Goal: Information Seeking & Learning: Compare options

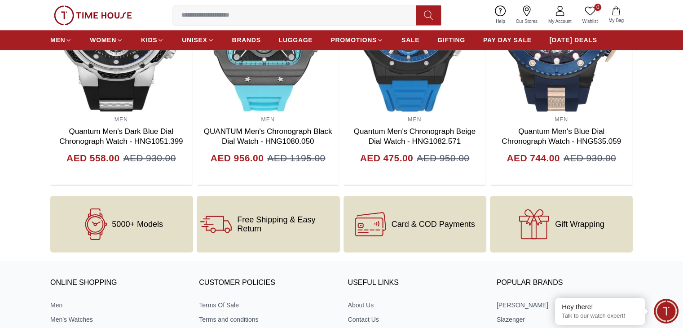
scroll to position [1191, 0]
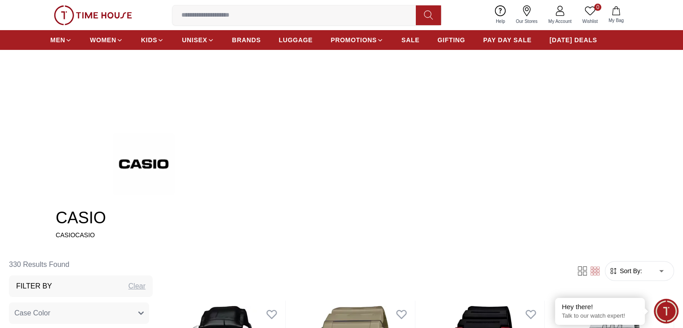
scroll to position [45, 0]
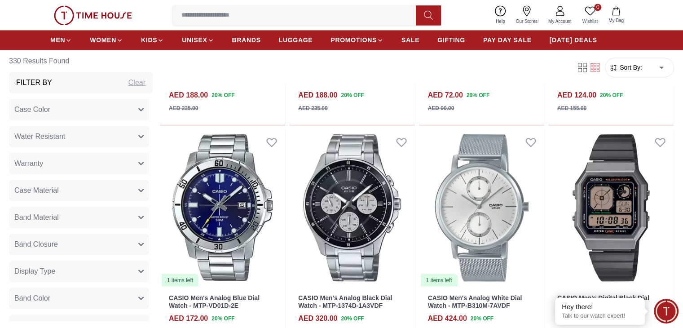
scroll to position [1616, 0]
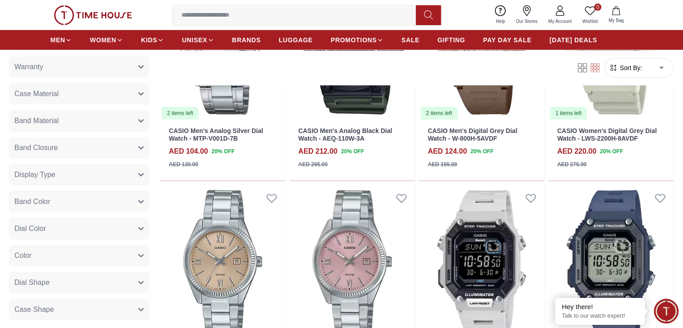
scroll to position [90, 0]
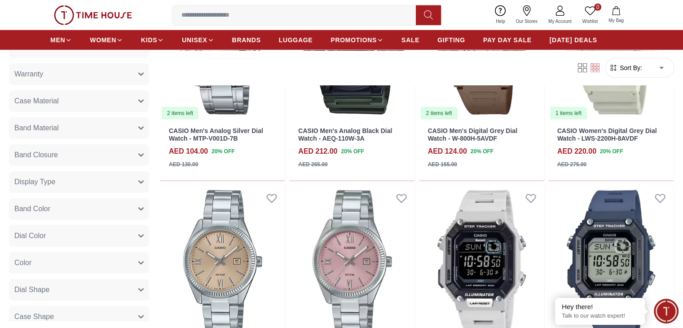
click at [144, 152] on icon "button" at bounding box center [140, 154] width 5 height 5
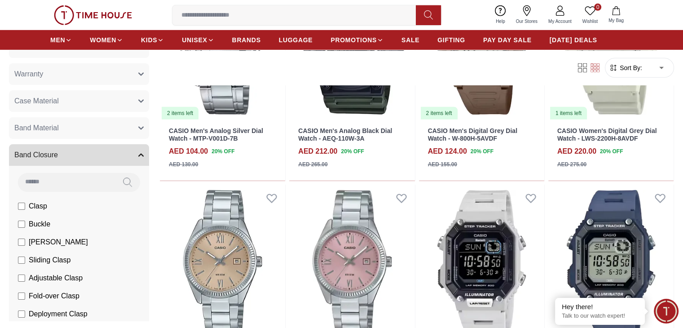
click at [144, 152] on icon "button" at bounding box center [140, 154] width 5 height 5
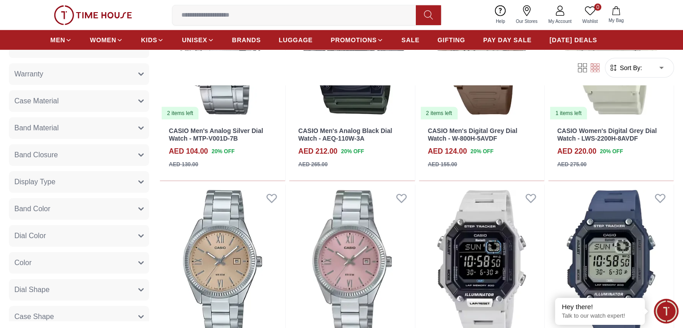
click at [144, 126] on icon "button" at bounding box center [140, 127] width 5 height 5
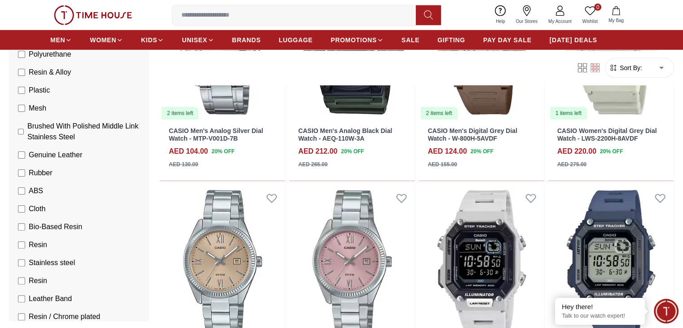
scroll to position [269, 0]
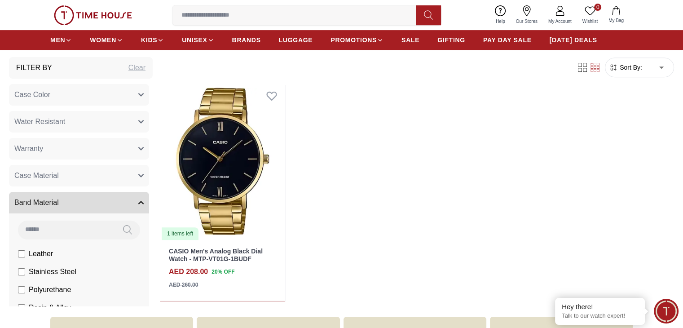
scroll to position [398, 0]
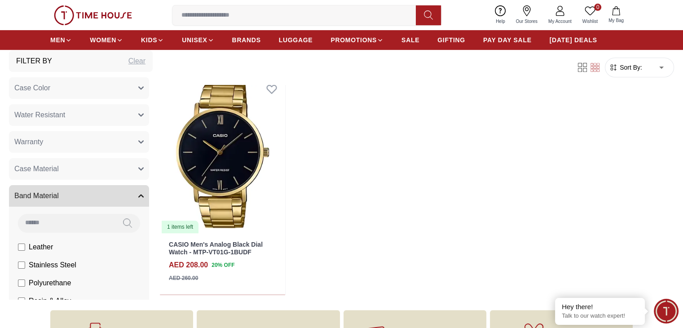
scroll to position [1228, 0]
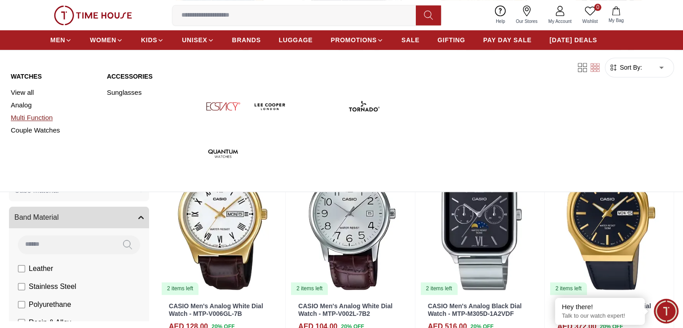
click at [27, 117] on link "Multi Function" at bounding box center [53, 117] width 85 height 13
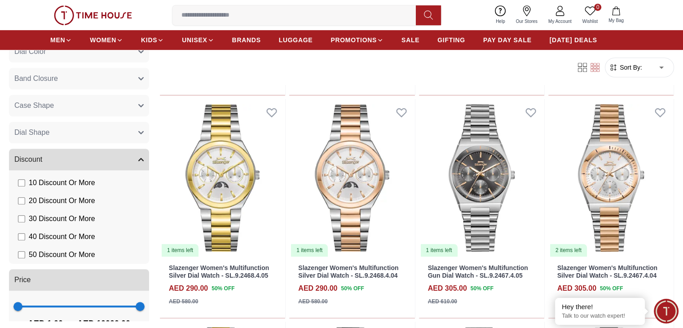
scroll to position [311, 0]
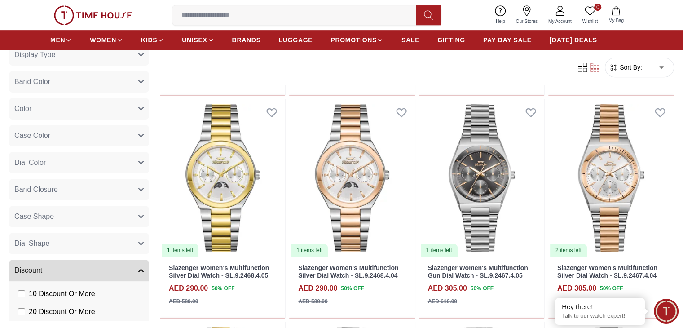
click at [144, 243] on icon "button" at bounding box center [140, 243] width 5 height 5
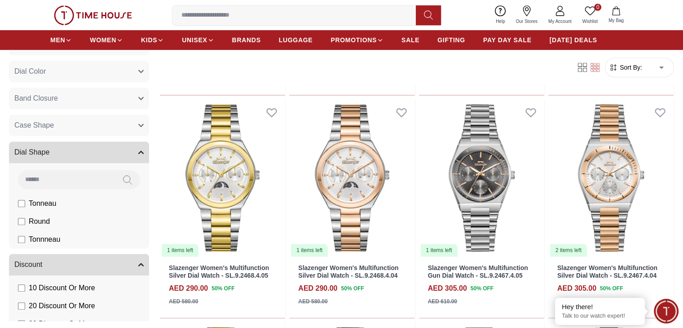
scroll to position [401, 0]
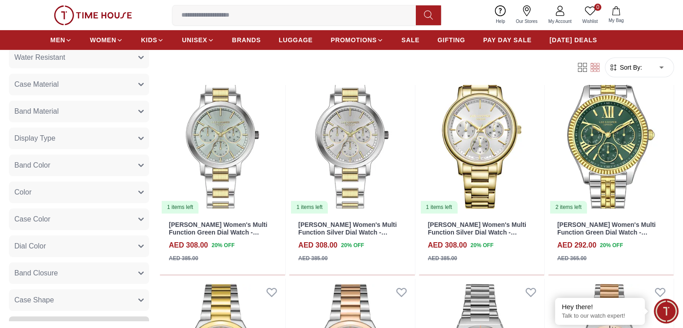
scroll to position [145, 0]
click at [143, 166] on icon "button" at bounding box center [141, 167] width 4 height 2
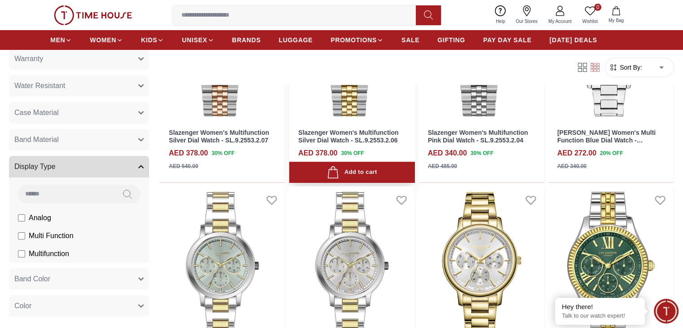
scroll to position [224, 0]
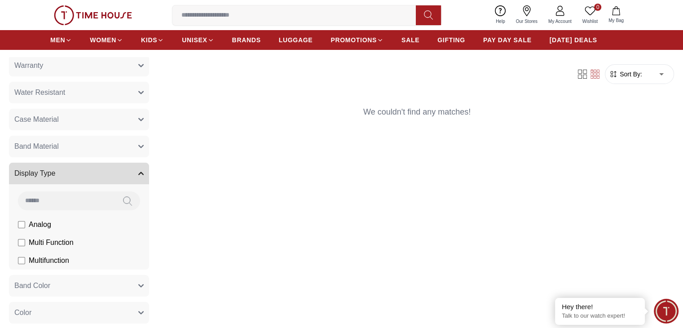
scroll to position [45, 0]
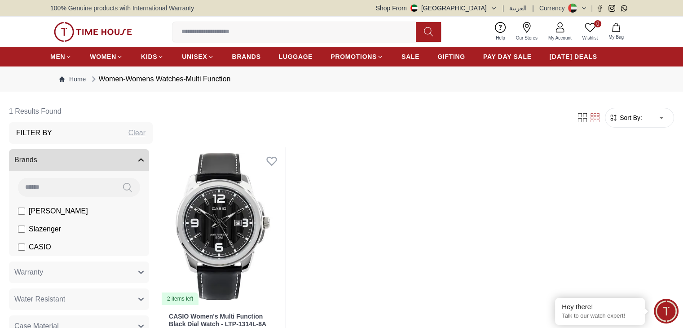
scroll to position [45, 0]
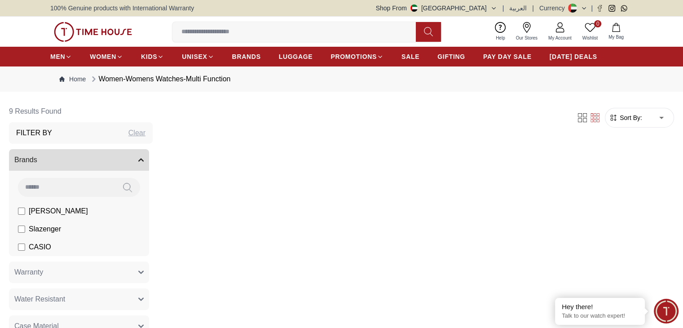
scroll to position [45, 0]
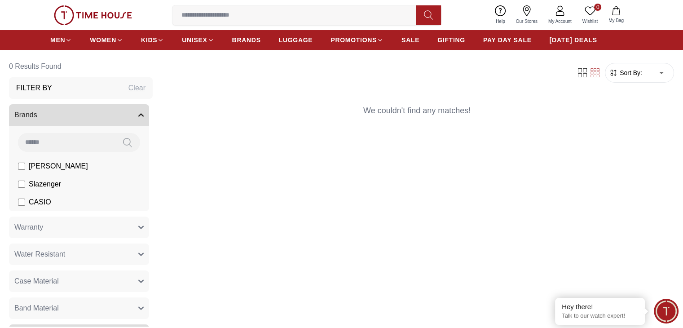
scroll to position [224, 0]
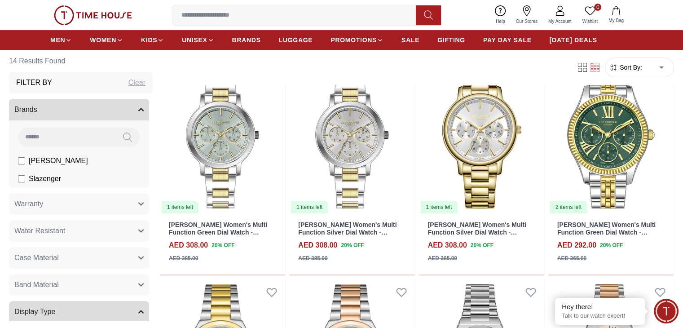
scroll to position [901, 0]
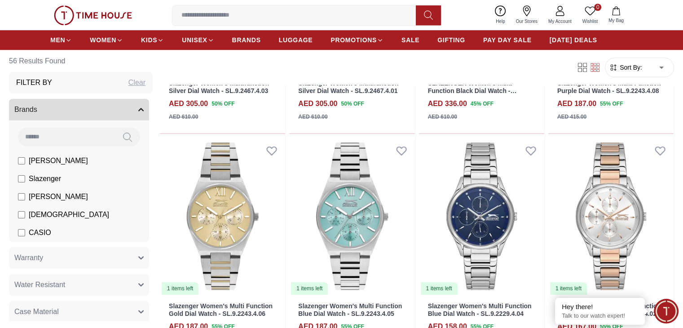
scroll to position [1228, 0]
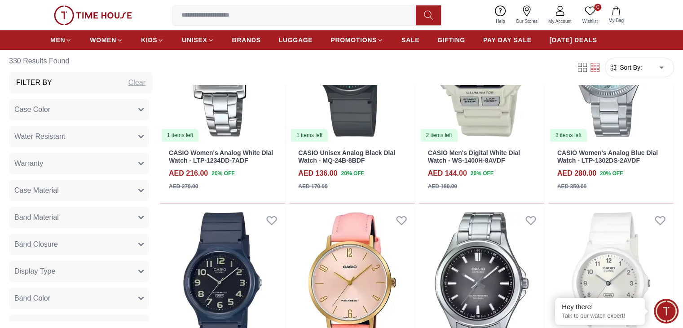
scroll to position [1228, 0]
